Goal: Task Accomplishment & Management: Complete application form

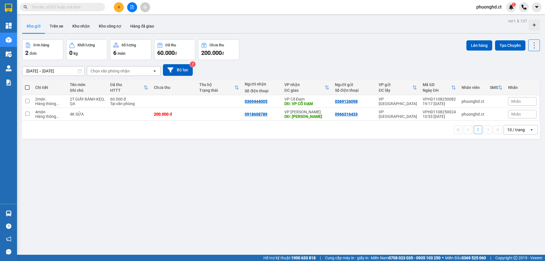
click at [117, 11] on button at bounding box center [119, 7] width 10 height 10
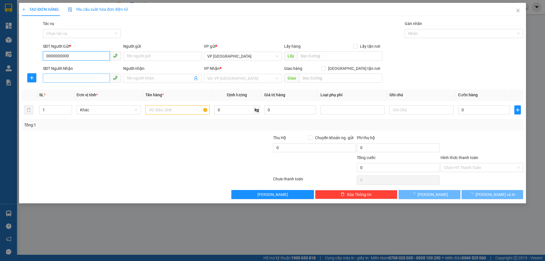
type input "0000000000"
click at [64, 77] on input "SĐT Người Nhận" at bounding box center [76, 78] width 67 height 9
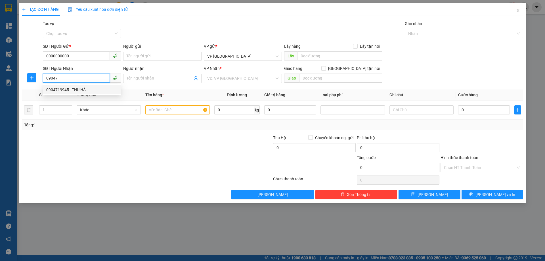
click at [63, 91] on div "0904719945 - THU HÀ" at bounding box center [81, 90] width 71 height 6
type input "0904719945"
type input "THU HÀ"
type input "XUÂN AN"
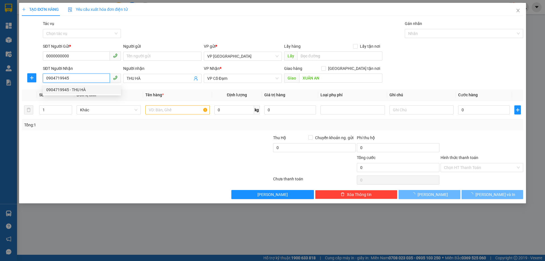
type input "210.000"
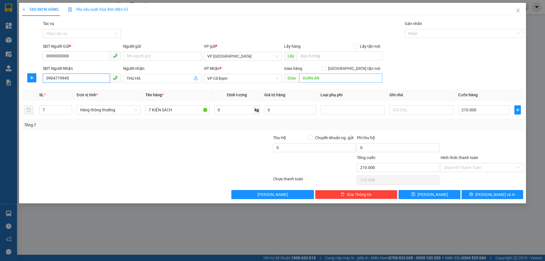
type input "0904719945"
click at [320, 81] on input "XUÂN AN" at bounding box center [340, 78] width 83 height 9
click at [316, 80] on input "XUÂN AN" at bounding box center [340, 78] width 83 height 9
click at [317, 79] on input "XUÂN AN" at bounding box center [340, 78] width 83 height 9
type input "[PERSON_NAME]"
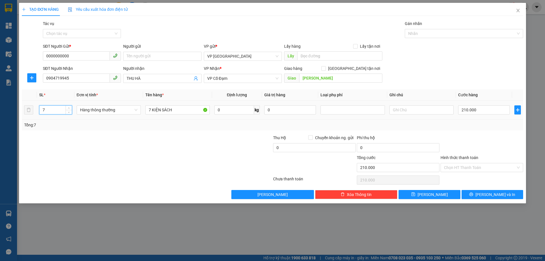
click at [59, 113] on input "7" at bounding box center [55, 110] width 32 height 9
drag, startPoint x: 59, startPoint y: 113, endPoint x: 51, endPoint y: 113, distance: 8.2
click at [51, 113] on input "7" at bounding box center [55, 110] width 32 height 9
type input "1"
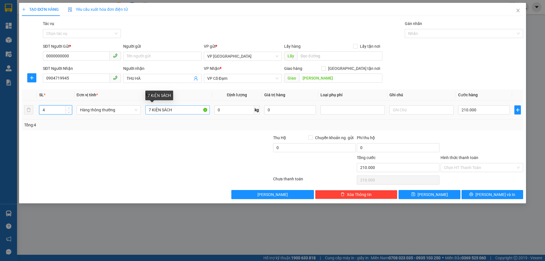
type input "4"
click at [150, 111] on input "7 KIỆN SÁCH" at bounding box center [177, 109] width 64 height 9
type input "4 KIỆN SÁCH"
click at [496, 110] on input "210.000" at bounding box center [484, 109] width 52 height 9
type input "0"
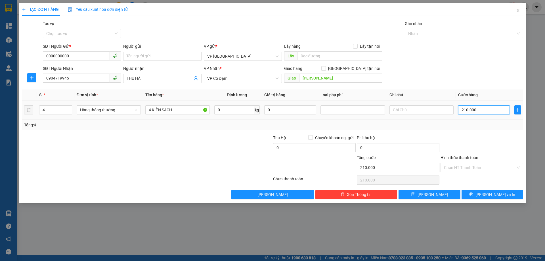
type input "0"
click at [487, 198] on button "[PERSON_NAME] và In" at bounding box center [493, 194] width 62 height 9
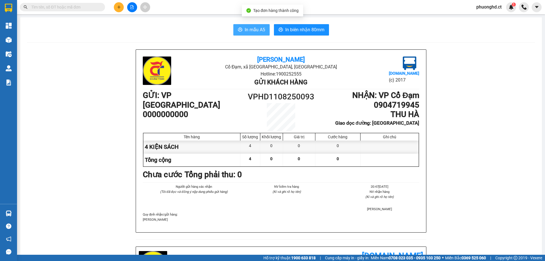
click at [241, 34] on button "In mẫu A5" at bounding box center [251, 29] width 36 height 11
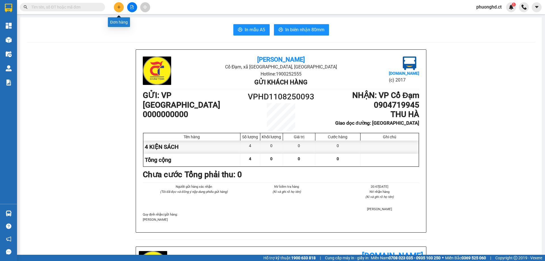
click at [119, 7] on icon "plus" at bounding box center [119, 7] width 4 height 4
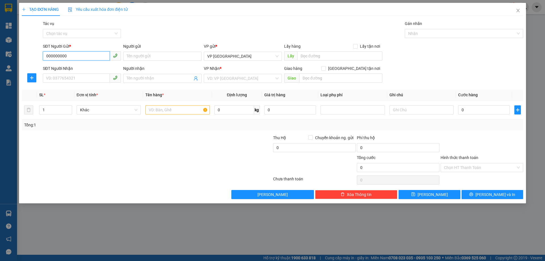
type input "0000000000"
click at [66, 68] on div "0000000000" at bounding box center [81, 67] width 71 height 6
type input "0904719945"
type input "THU HÀ"
type input "[PERSON_NAME]"
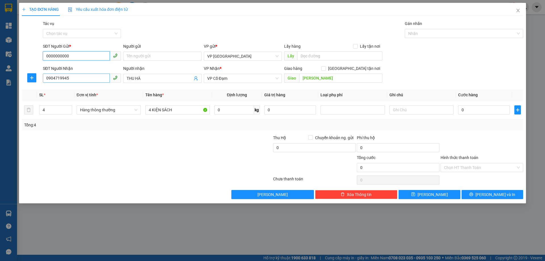
type input "0000000000"
click at [82, 80] on input "0904719945" at bounding box center [76, 78] width 67 height 9
click at [89, 92] on div "0904893989 - [GEOGRAPHIC_DATA]" at bounding box center [81, 90] width 71 height 6
type input "0904893989"
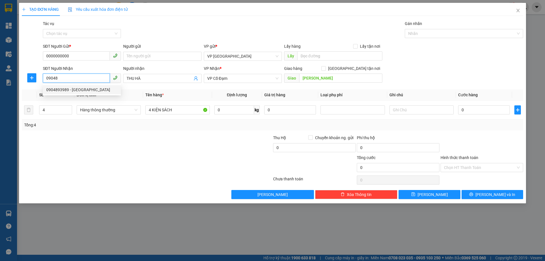
type input "[PERSON_NAME]"
type input "XUÂN AN"
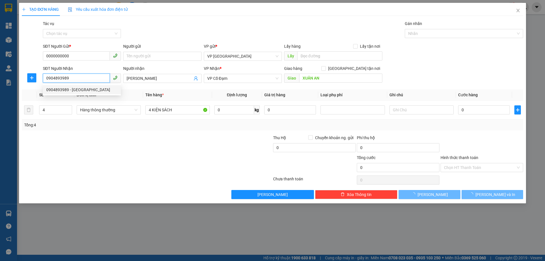
type input "84.000"
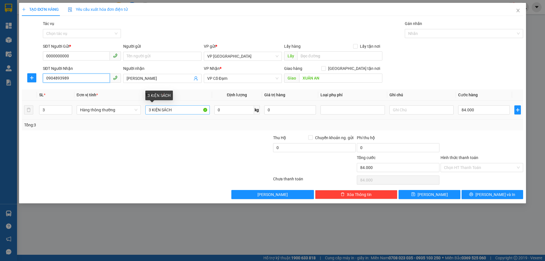
type input "0904893989"
click at [148, 112] on input "3 KIỆN SÁCH" at bounding box center [177, 109] width 64 height 9
type input "2 KIỆN SÁCH"
drag, startPoint x: 54, startPoint y: 110, endPoint x: 0, endPoint y: 117, distance: 54.2
click at [0, 117] on div "TẠO ĐƠN HÀNG Yêu cầu xuất hóa đơn điện tử Transit Pickup Surcharge Ids Transit …" at bounding box center [272, 130] width 545 height 261
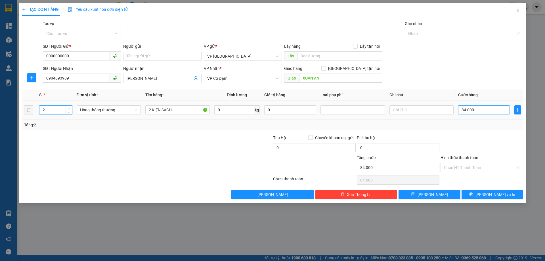
type input "2"
click at [490, 107] on input "84.000" at bounding box center [484, 109] width 52 height 9
type input "0"
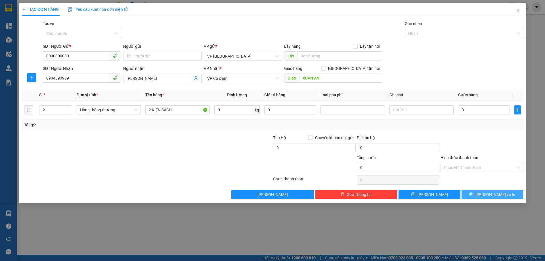
click at [509, 194] on button "[PERSON_NAME] và In" at bounding box center [493, 194] width 62 height 9
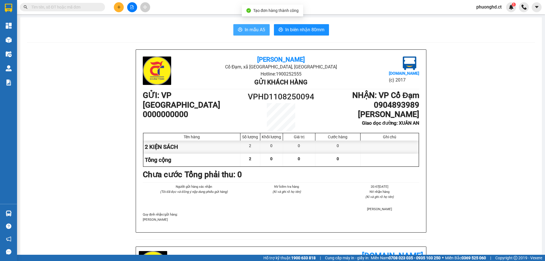
click at [251, 33] on span "In mẫu A5" at bounding box center [255, 29] width 20 height 7
click at [116, 6] on button at bounding box center [119, 7] width 10 height 10
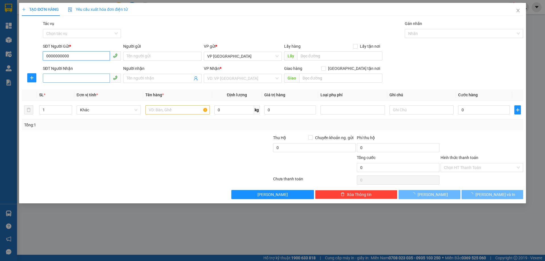
type input "0000000000"
click at [61, 76] on input "SĐT Người Nhận" at bounding box center [76, 78] width 67 height 9
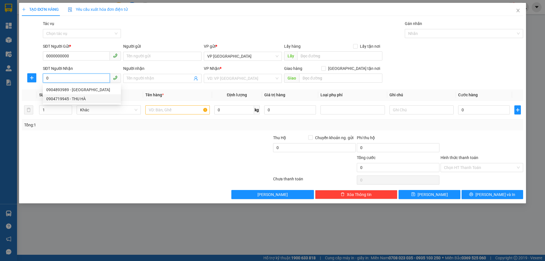
click at [72, 100] on div "0904719945 - THU HÀ" at bounding box center [81, 99] width 71 height 6
type input "0904719945"
type input "THU HÀ"
type input "[PERSON_NAME]"
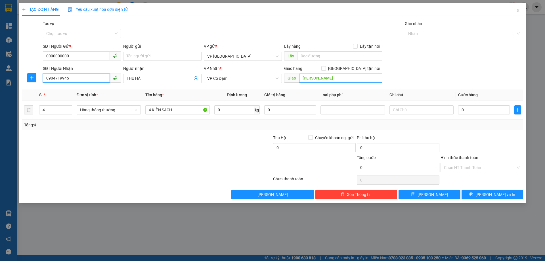
type input "0904719945"
click at [326, 77] on input "[PERSON_NAME]" at bounding box center [340, 78] width 83 height 9
click at [316, 79] on input "[PERSON_NAME]" at bounding box center [340, 78] width 83 height 9
drag, startPoint x: 315, startPoint y: 79, endPoint x: 320, endPoint y: 79, distance: 5.1
click at [320, 79] on input "[PERSON_NAME]" at bounding box center [340, 78] width 83 height 9
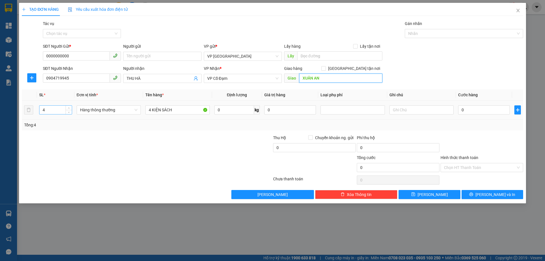
type input "XUÂN AN"
click at [45, 110] on input "4" at bounding box center [55, 110] width 32 height 9
type input "17"
click at [151, 109] on input "4 KIỆN SÁCH" at bounding box center [177, 109] width 64 height 9
type input "17 KIỆN SÁCH"
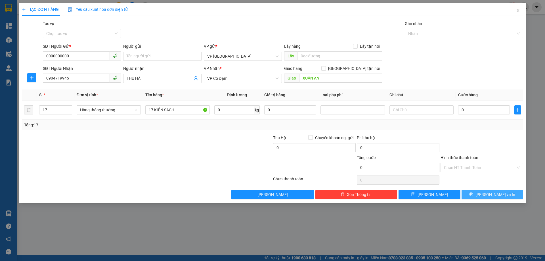
click at [479, 192] on button "[PERSON_NAME] và In" at bounding box center [493, 194] width 62 height 9
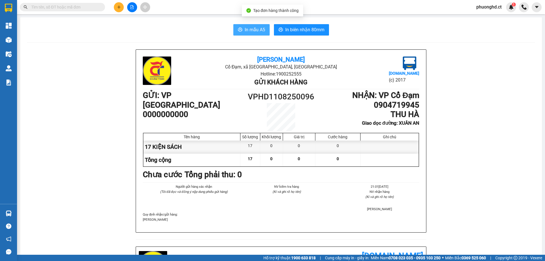
click at [242, 32] on button "In mẫu A5" at bounding box center [251, 29] width 36 height 11
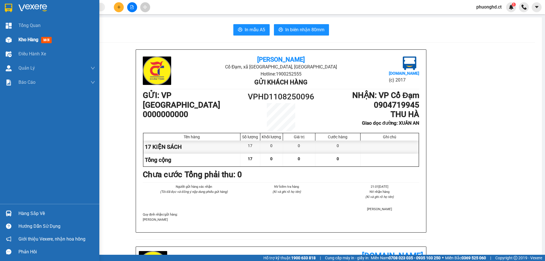
click at [13, 38] on div at bounding box center [9, 40] width 10 height 10
